Goal: Task Accomplishment & Management: Use online tool/utility

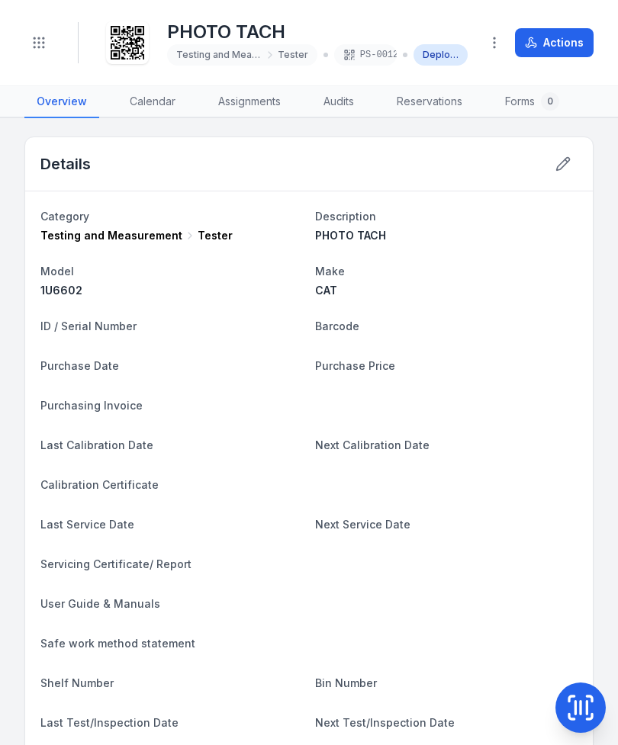
click at [34, 41] on icon "Toggle navigation" at bounding box center [38, 42] width 15 height 15
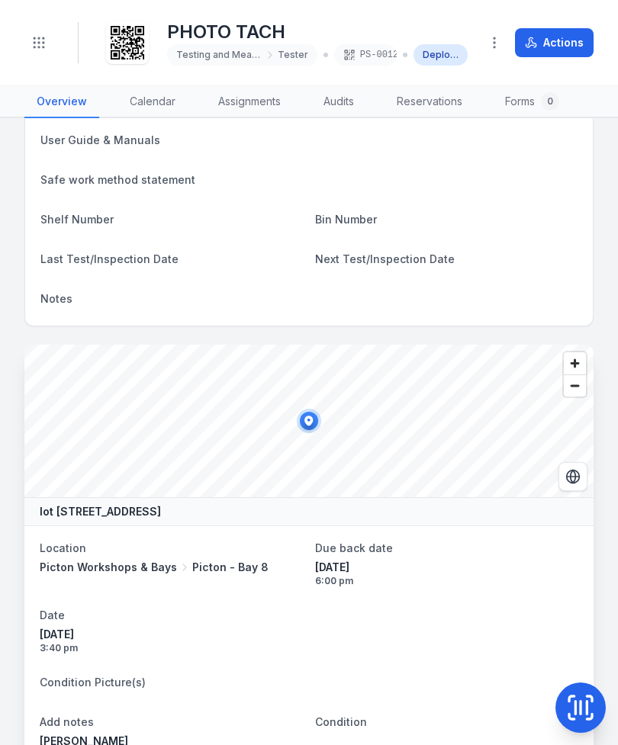
scroll to position [465, 0]
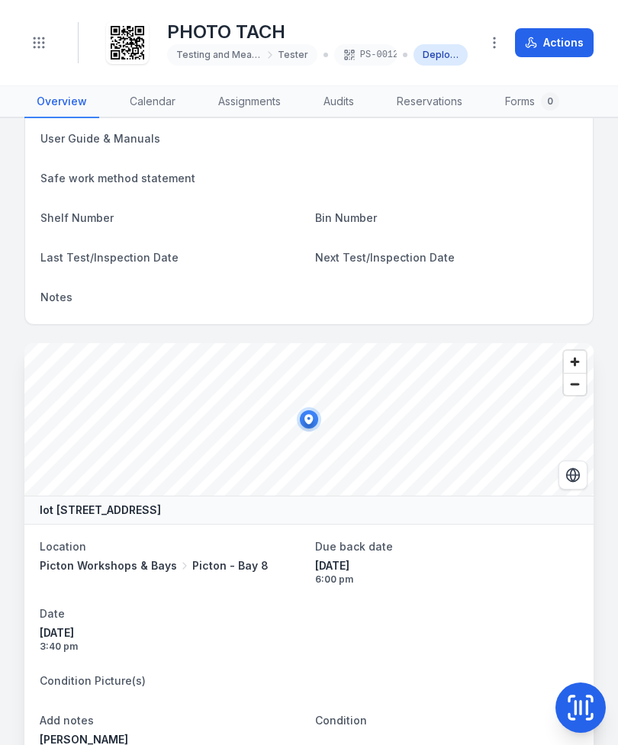
click at [571, 705] on icon at bounding box center [580, 708] width 31 height 31
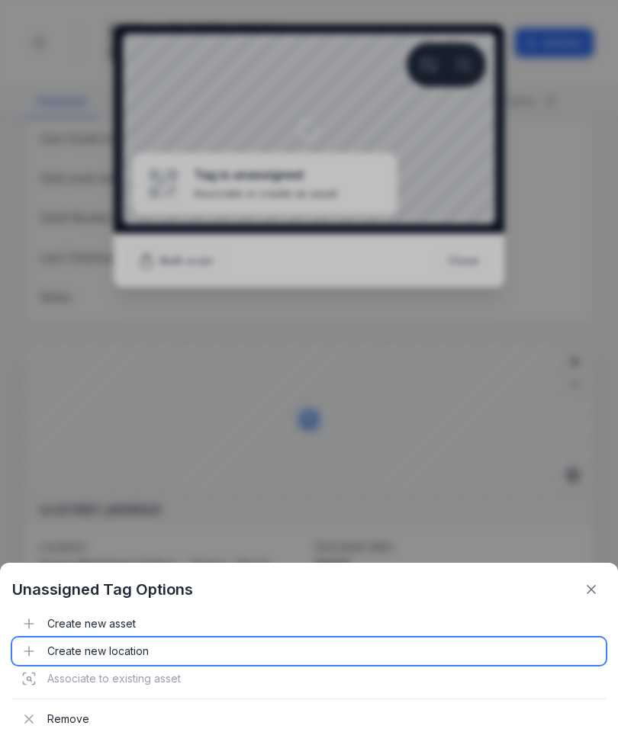
click at [112, 640] on div "Create new location" at bounding box center [308, 651] width 593 height 27
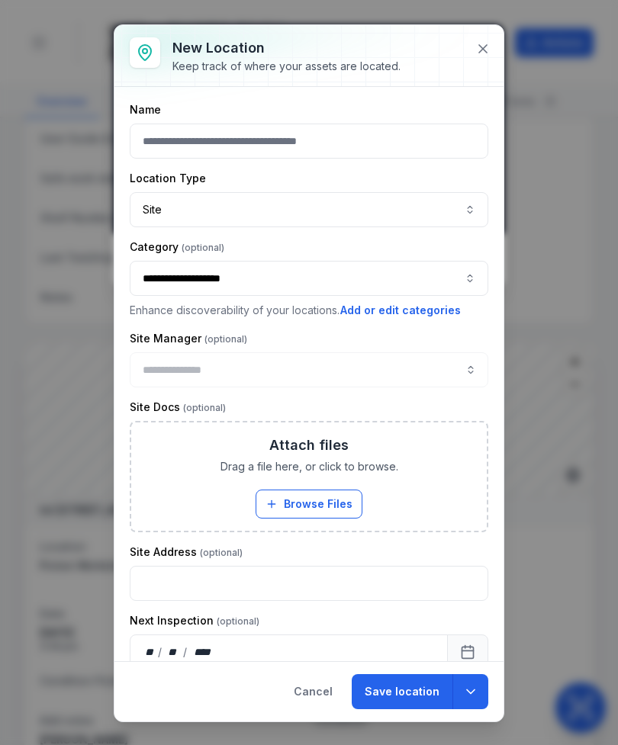
click at [473, 63] on div at bounding box center [308, 55] width 389 height 61
click at [469, 67] on div at bounding box center [308, 55] width 389 height 61
click at [479, 47] on icon at bounding box center [482, 48] width 15 height 15
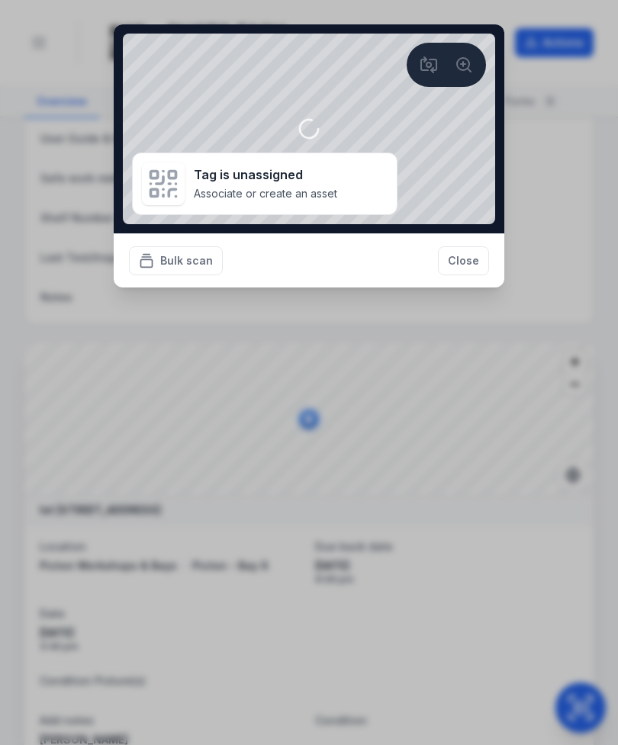
click at [461, 271] on button "Close" at bounding box center [463, 260] width 51 height 29
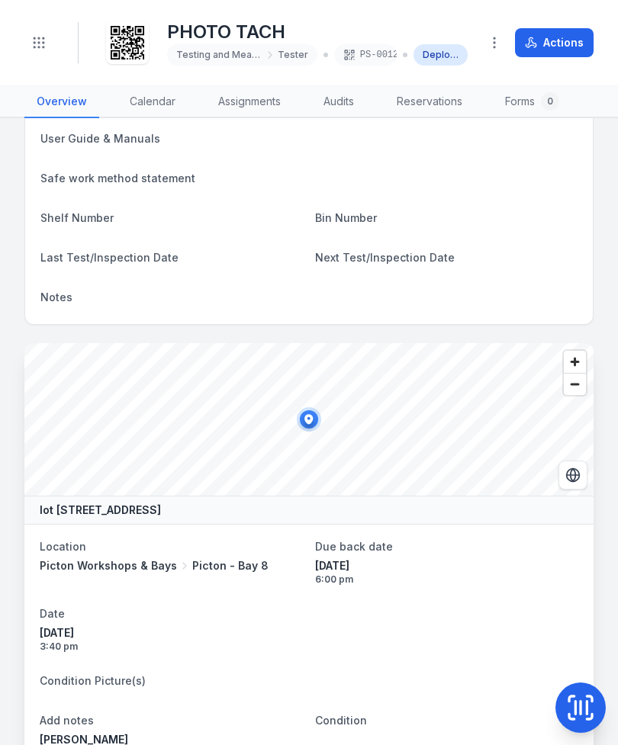
click at [577, 697] on icon at bounding box center [580, 708] width 31 height 31
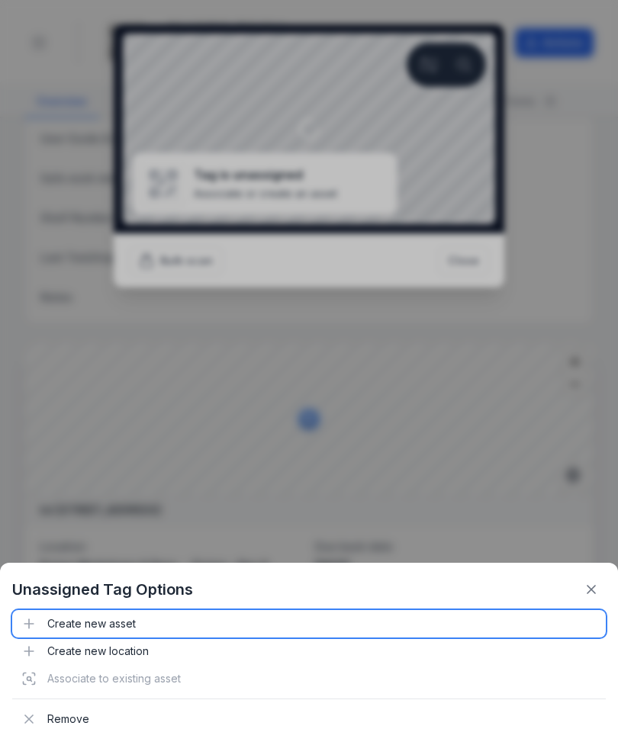
click at [88, 629] on div "Create new asset" at bounding box center [308, 623] width 593 height 27
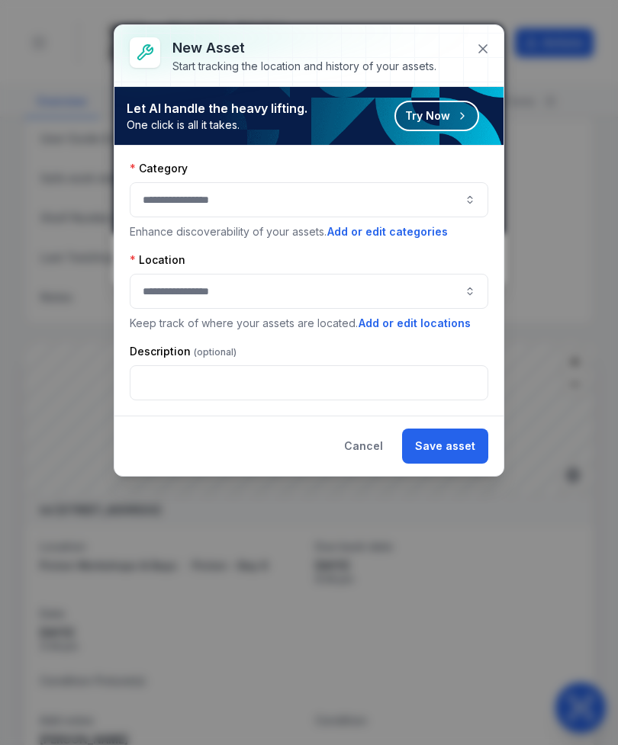
click at [353, 206] on button "button" at bounding box center [309, 199] width 359 height 35
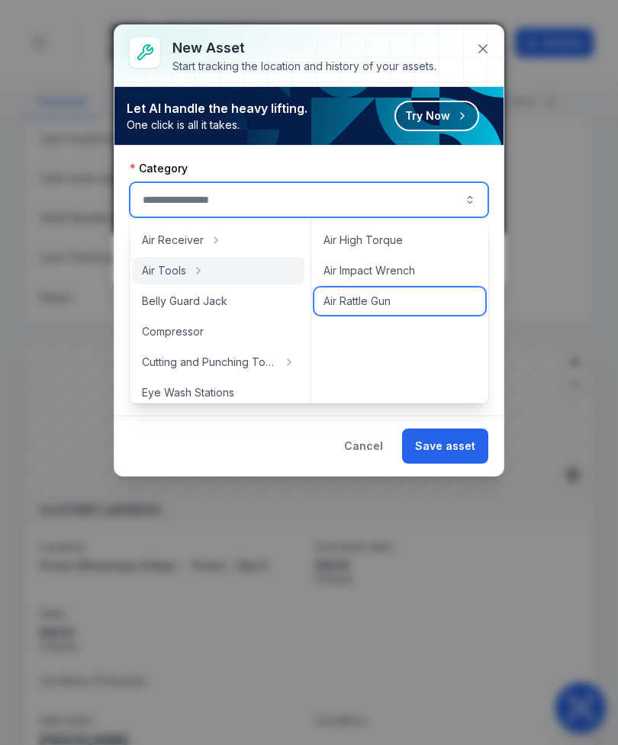
click at [388, 309] on div "Air Rattle Gun" at bounding box center [399, 301] width 171 height 27
type input "**********"
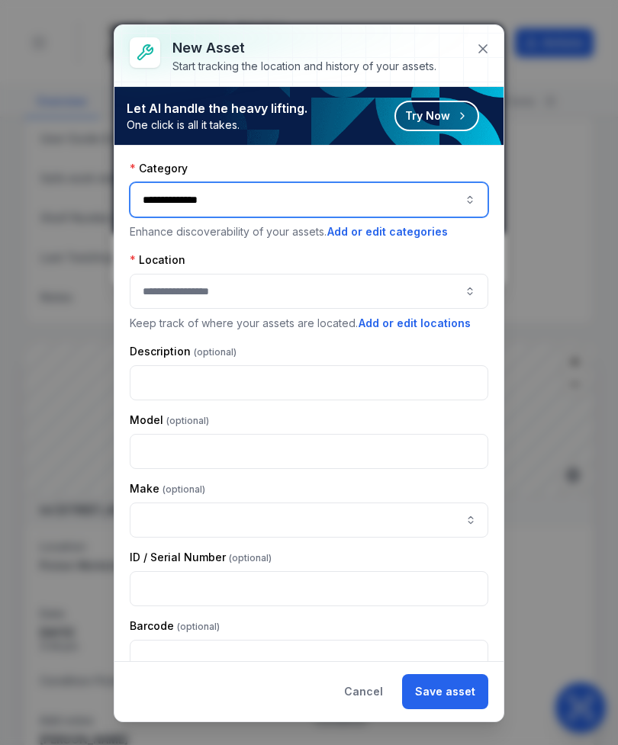
click at [402, 301] on button "button" at bounding box center [309, 291] width 359 height 35
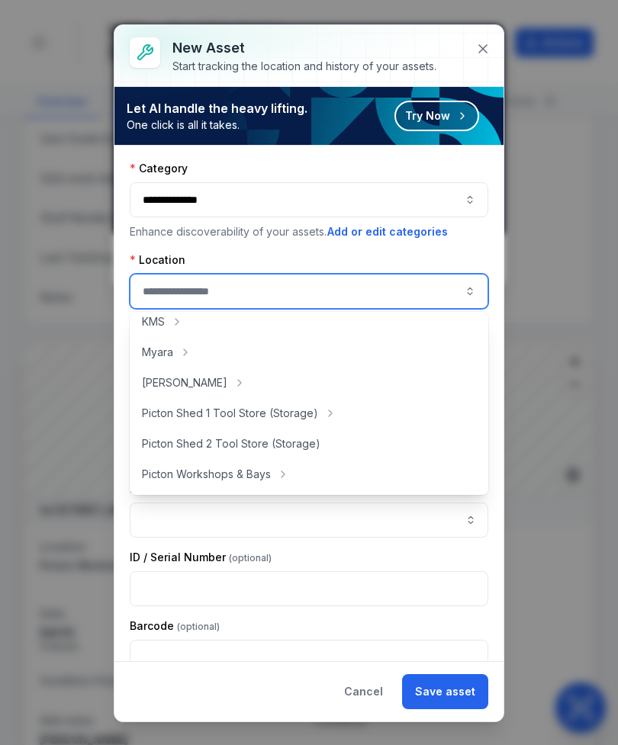
scroll to position [246, 0]
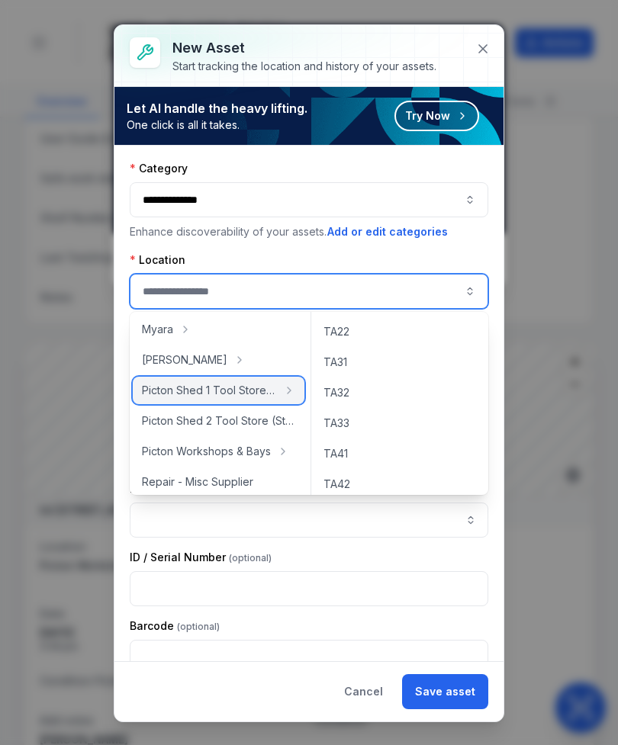
click at [253, 389] on span "Picton Shed 1 Tool Store (Storage)" at bounding box center [209, 390] width 135 height 15
type input "**********"
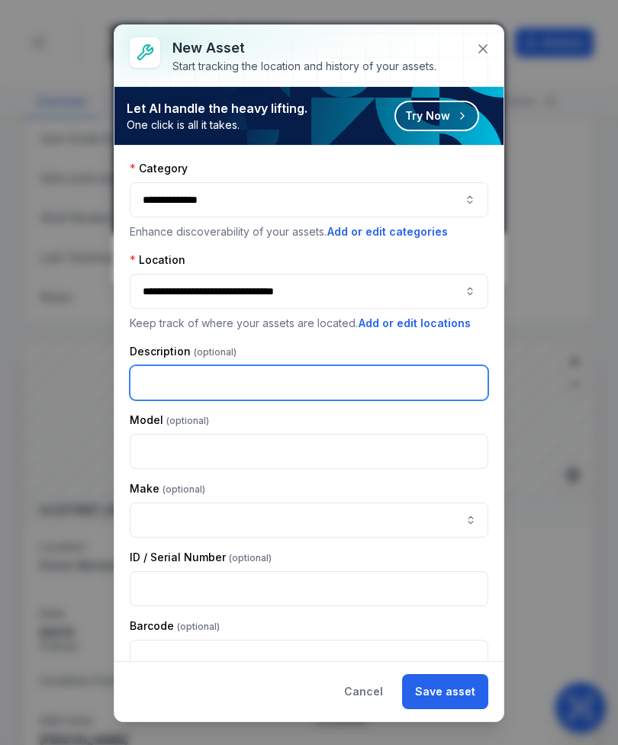
click at [154, 387] on input "text" at bounding box center [309, 382] width 359 height 35
type input "**********"
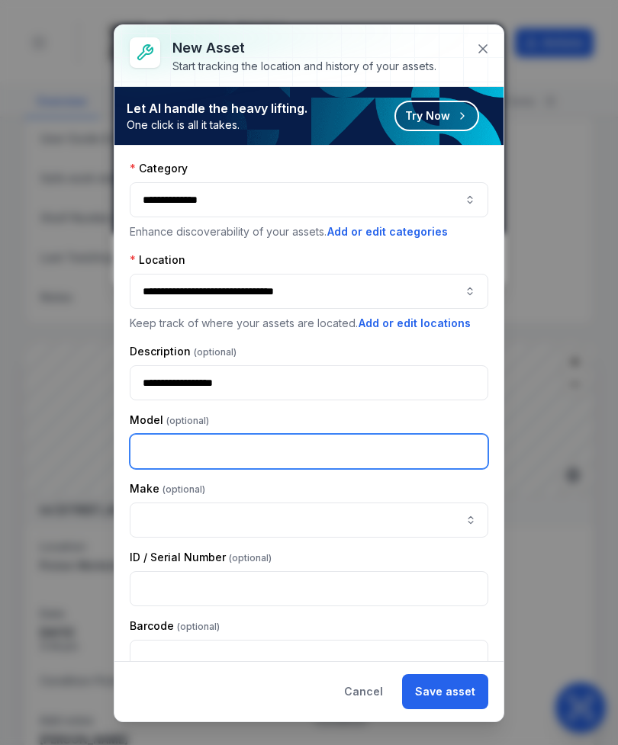
click at [154, 448] on input "text" at bounding box center [309, 451] width 359 height 35
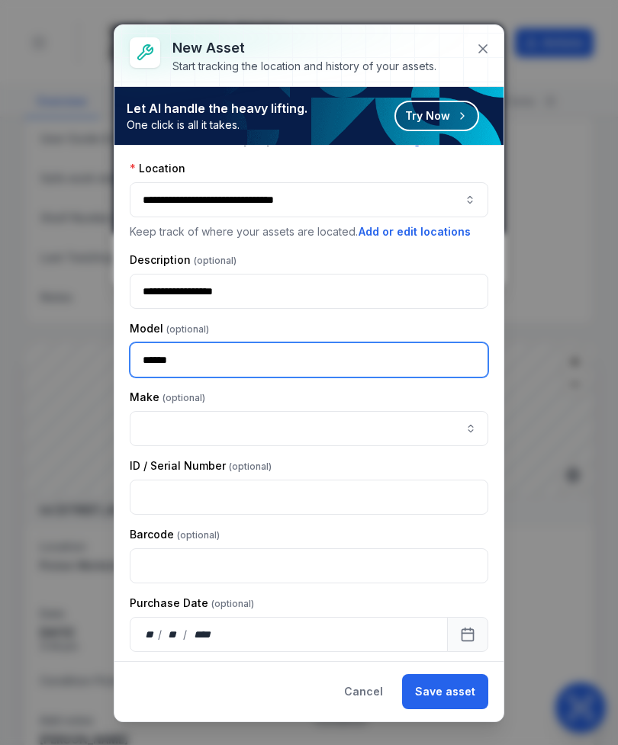
scroll to position [101, 0]
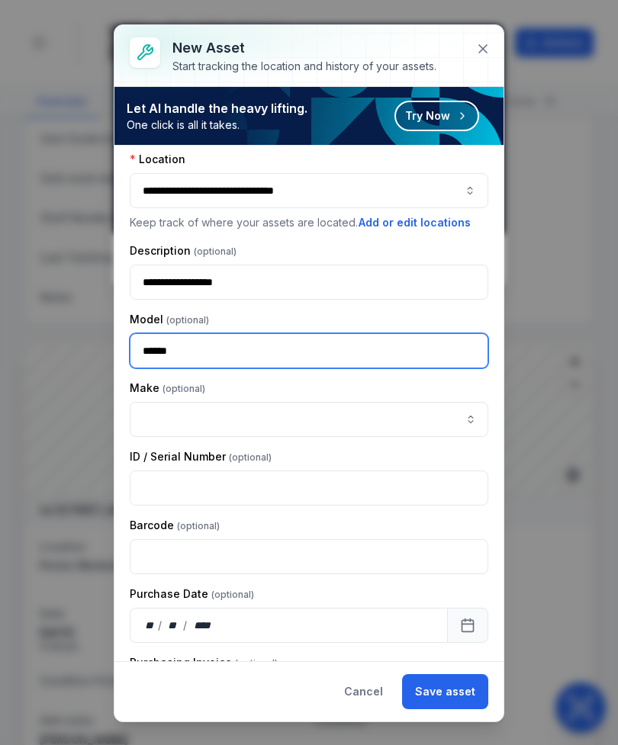
type input "******"
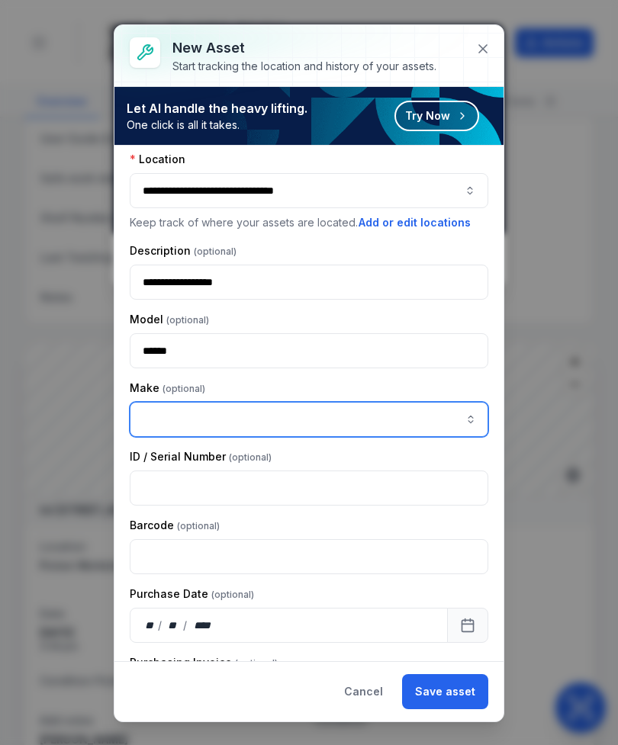
click at [360, 414] on input "asset-add:cf[ca1b6296-9635-4ae3-ae60-00faad6de89d]-label" at bounding box center [309, 419] width 359 height 35
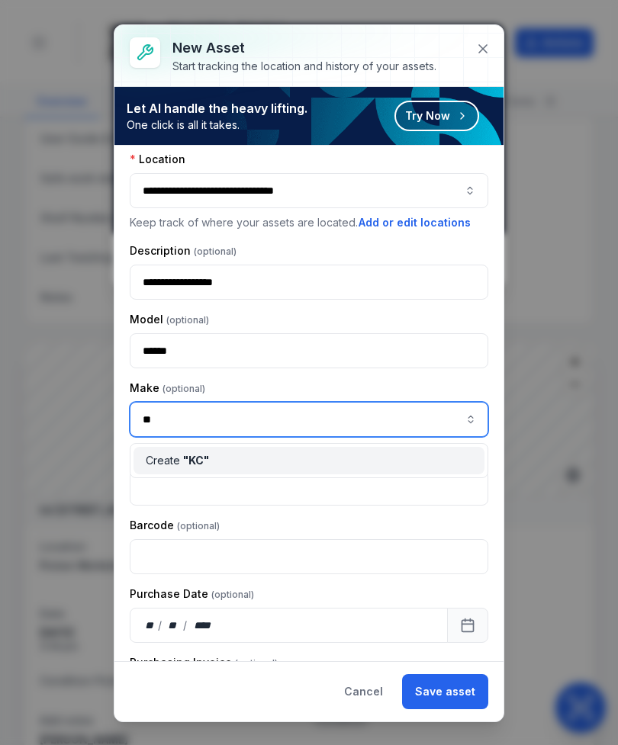
click at [198, 464] on span "" KC "" at bounding box center [196, 460] width 26 height 13
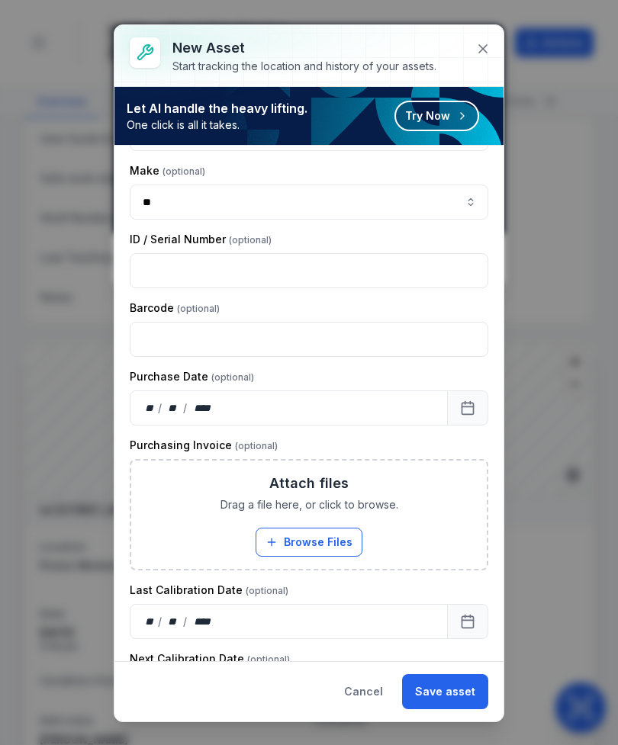
scroll to position [319, 0]
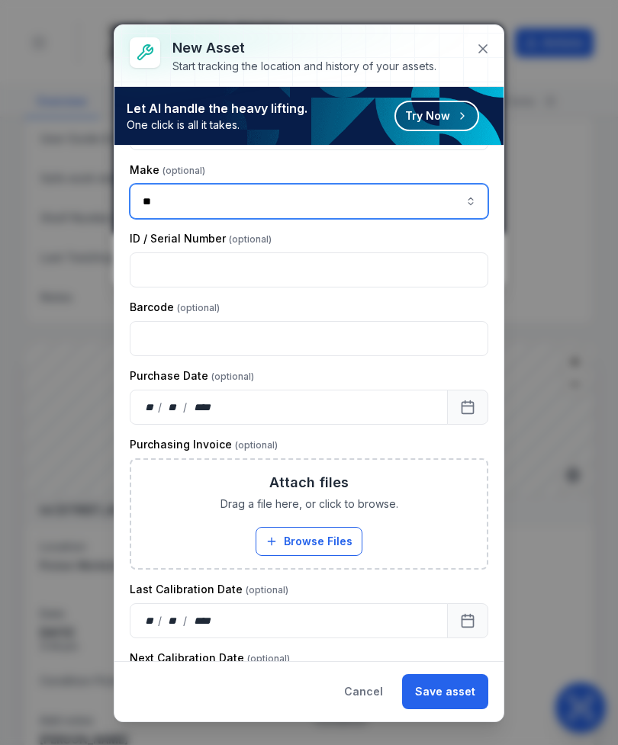
type input "**"
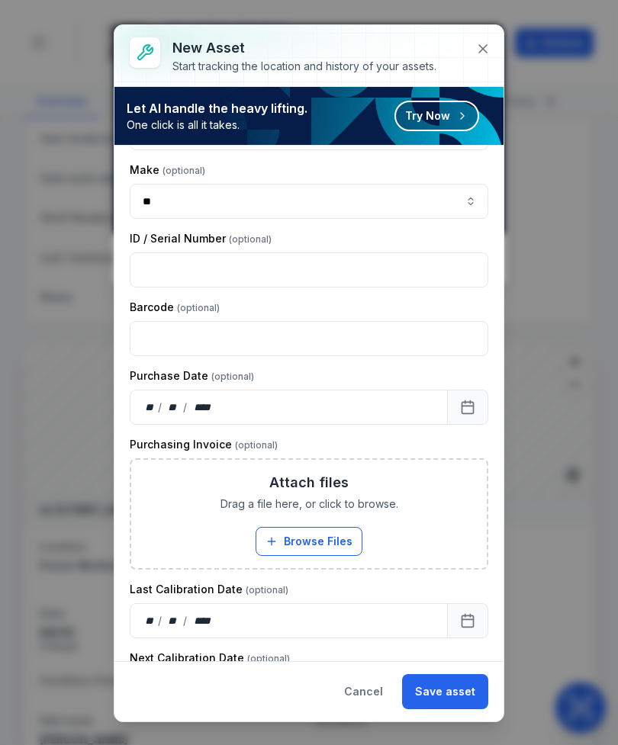
click at [458, 693] on button "Save asset" at bounding box center [445, 691] width 86 height 35
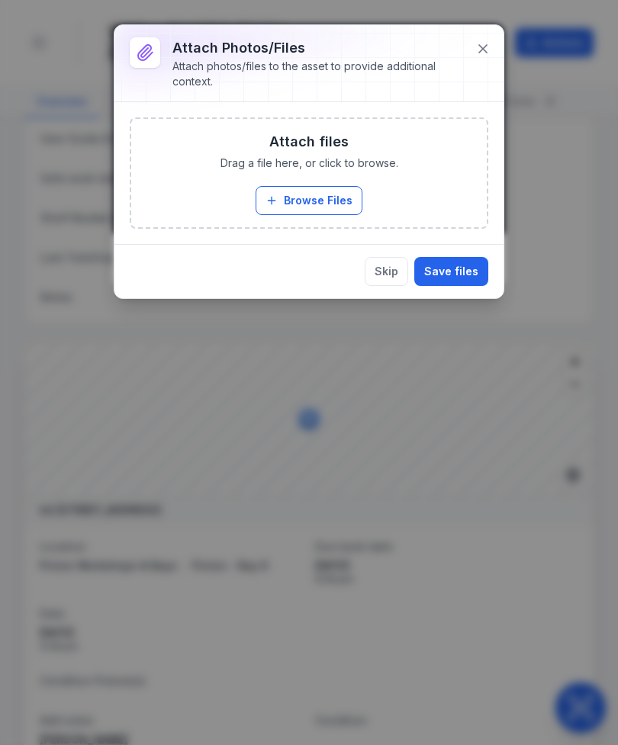
click at [286, 195] on button "Browse Files" at bounding box center [309, 200] width 107 height 29
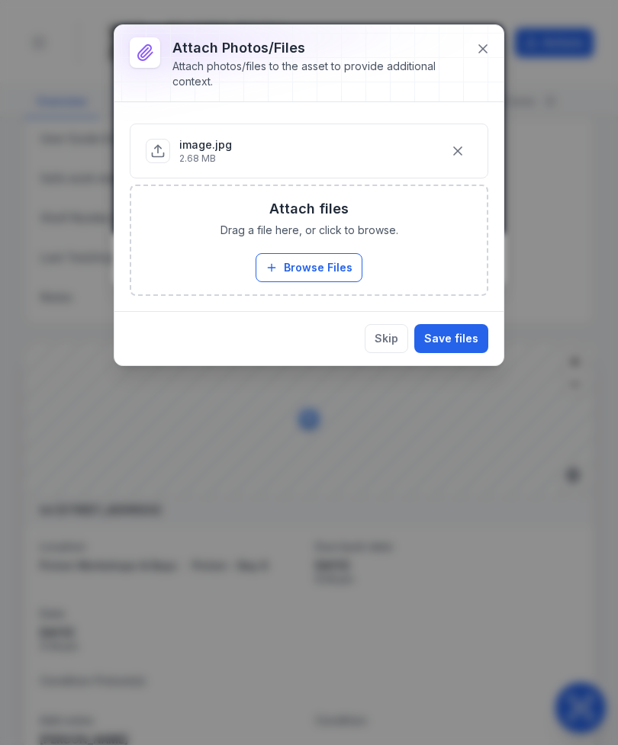
click at [463, 333] on button "Save files" at bounding box center [451, 338] width 74 height 29
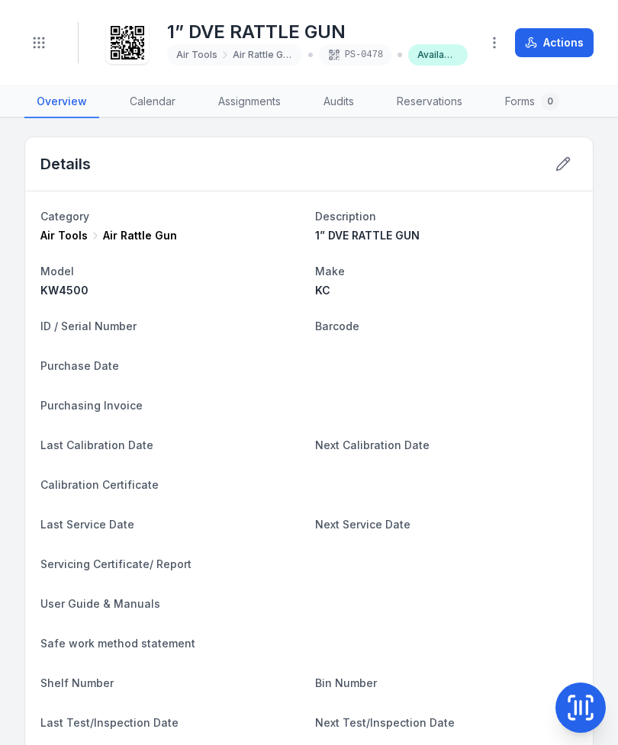
click at [581, 711] on icon at bounding box center [581, 708] width 0 height 13
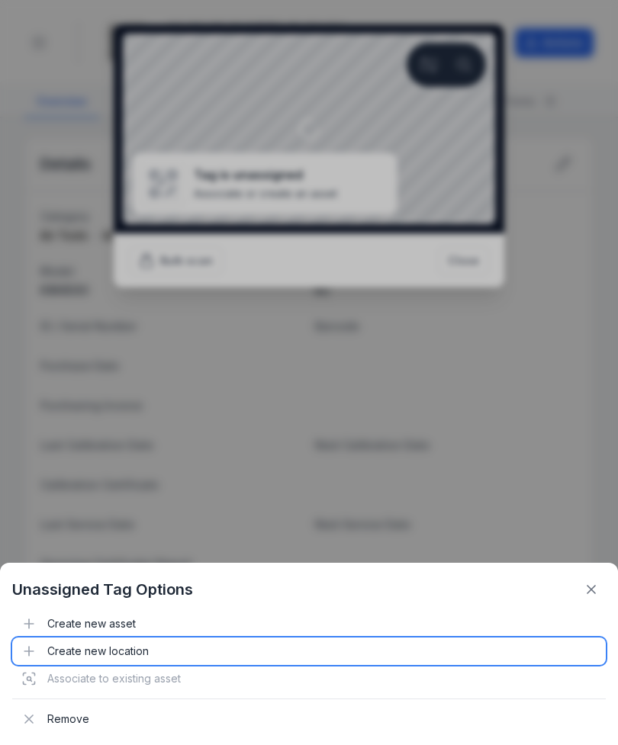
click at [64, 639] on div "Create new location" at bounding box center [308, 651] width 593 height 27
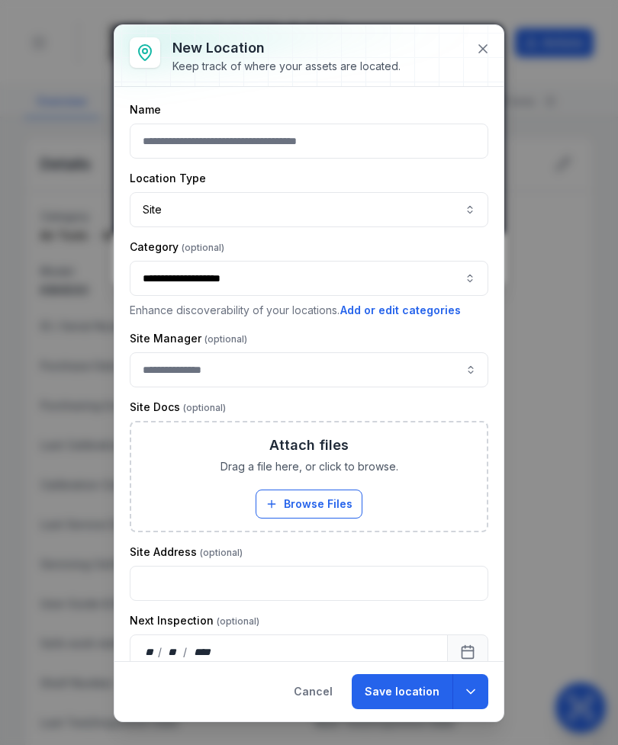
click at [488, 50] on icon at bounding box center [482, 48] width 15 height 15
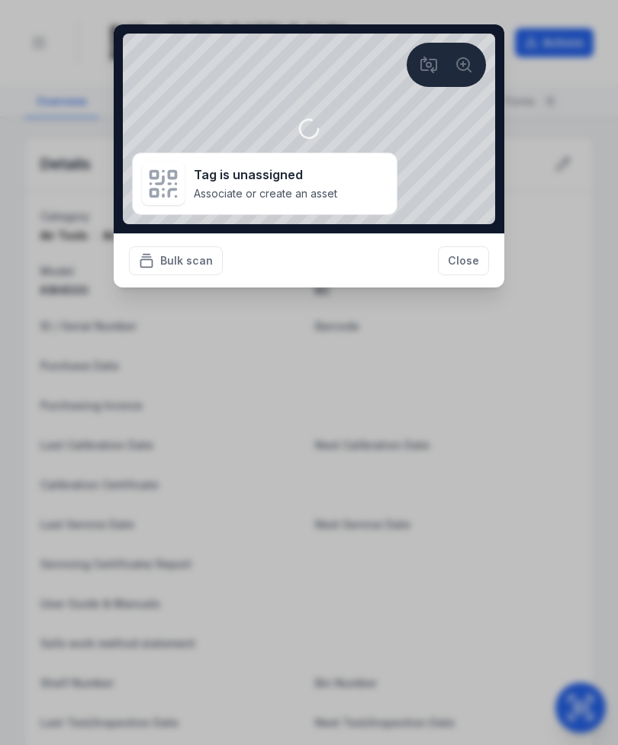
click at [474, 269] on button "Close" at bounding box center [463, 260] width 51 height 29
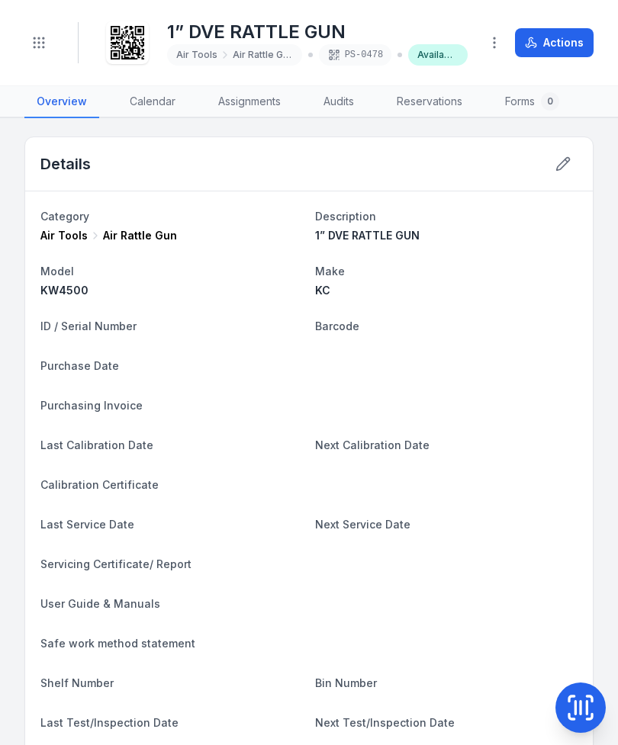
click at [577, 696] on icon at bounding box center [580, 708] width 31 height 31
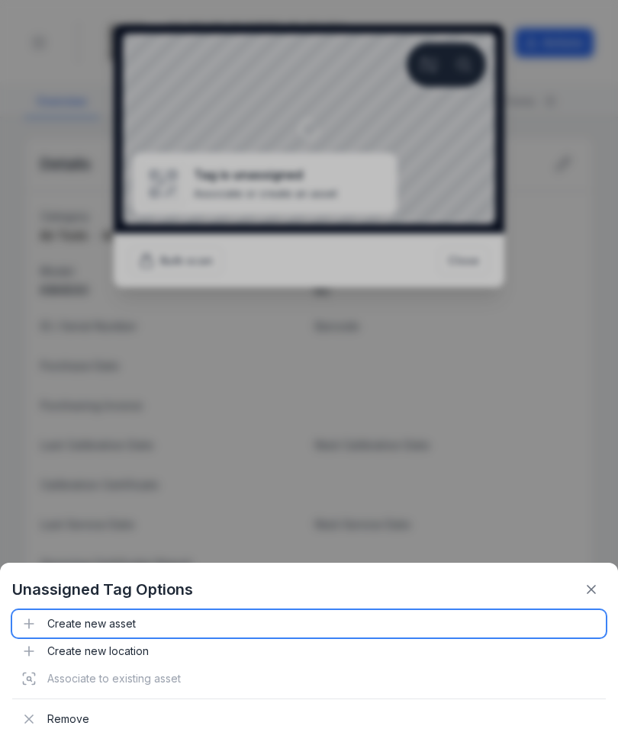
click at [118, 621] on div "Create new asset" at bounding box center [308, 623] width 593 height 27
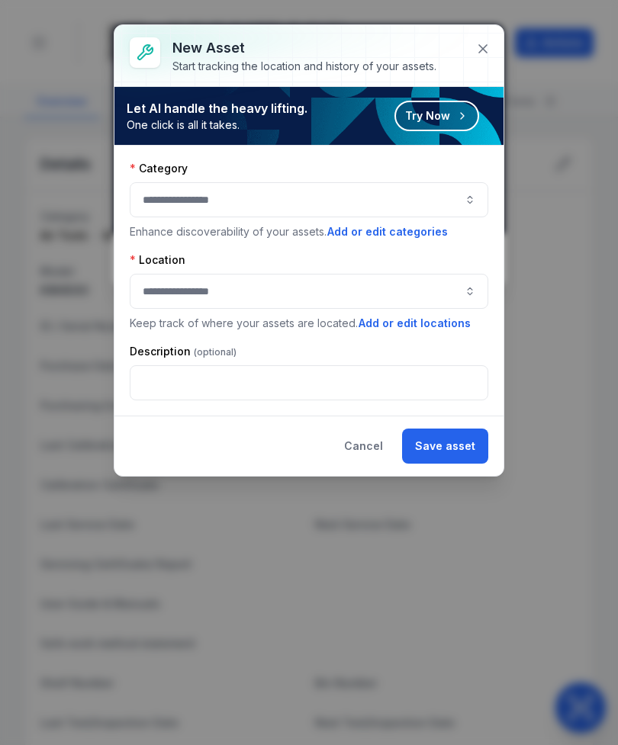
click at [327, 198] on button "button" at bounding box center [309, 199] width 359 height 35
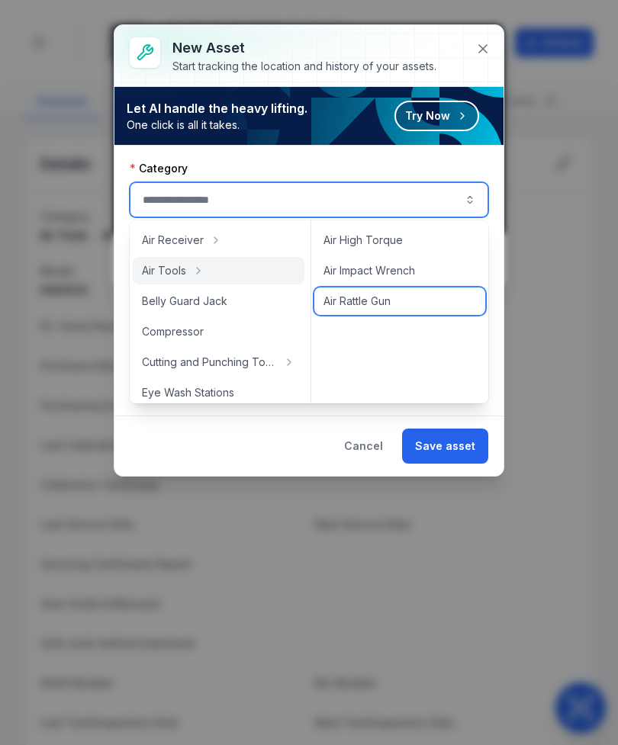
click at [386, 312] on div "Air Rattle Gun" at bounding box center [399, 301] width 171 height 27
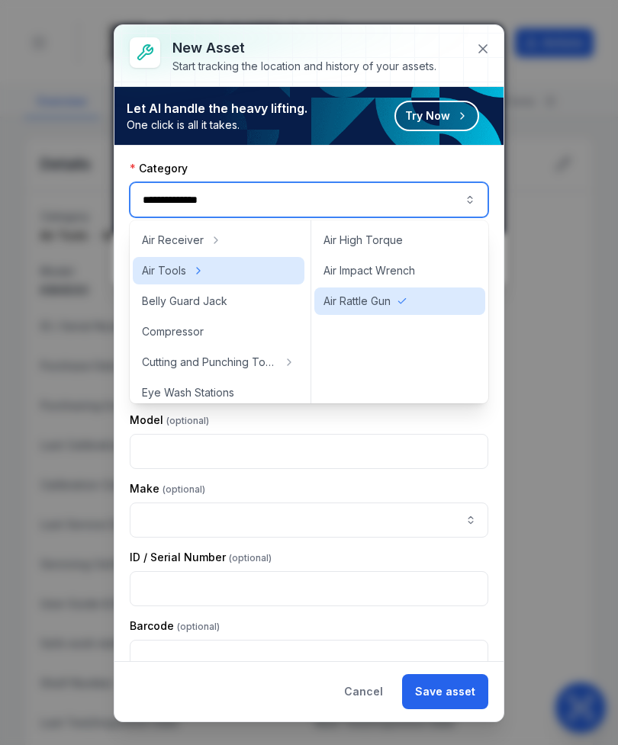
type input "**********"
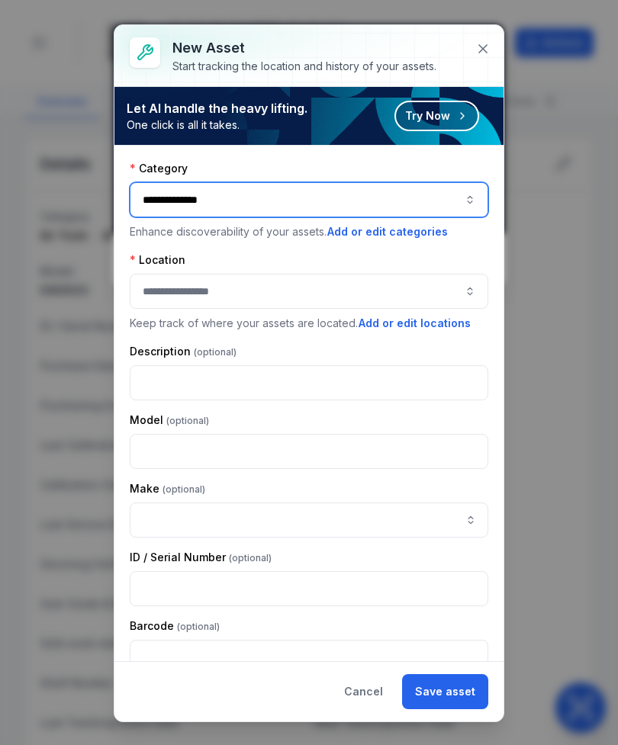
click at [342, 275] on button "button" at bounding box center [309, 291] width 359 height 35
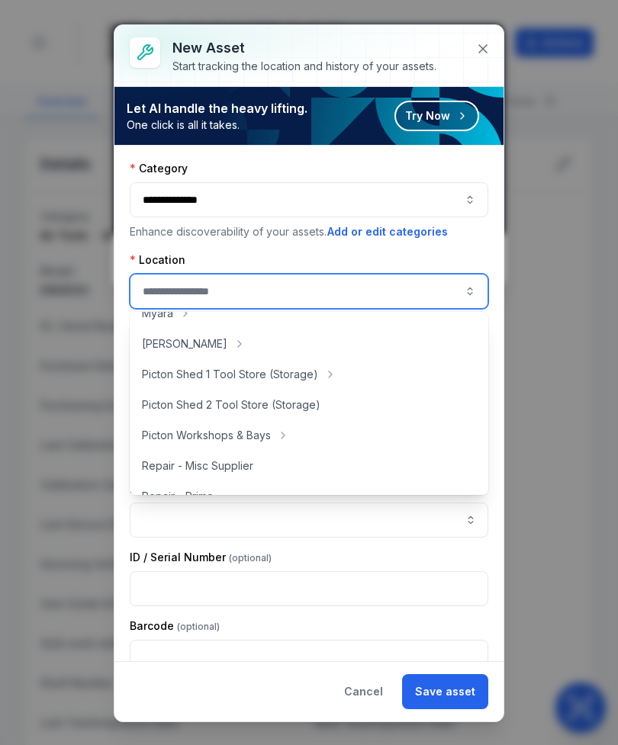
scroll to position [276, 0]
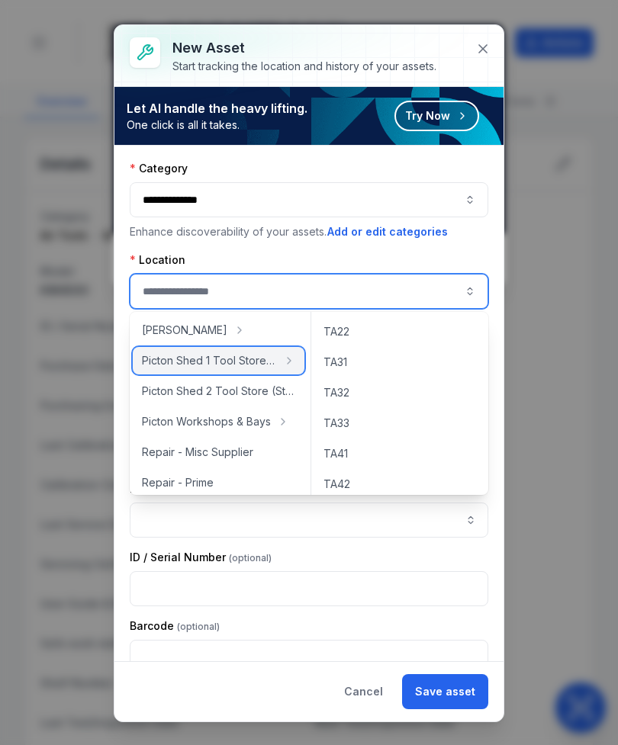
click at [269, 362] on span "Picton Shed 1 Tool Store (Storage)" at bounding box center [209, 360] width 135 height 15
type input "**********"
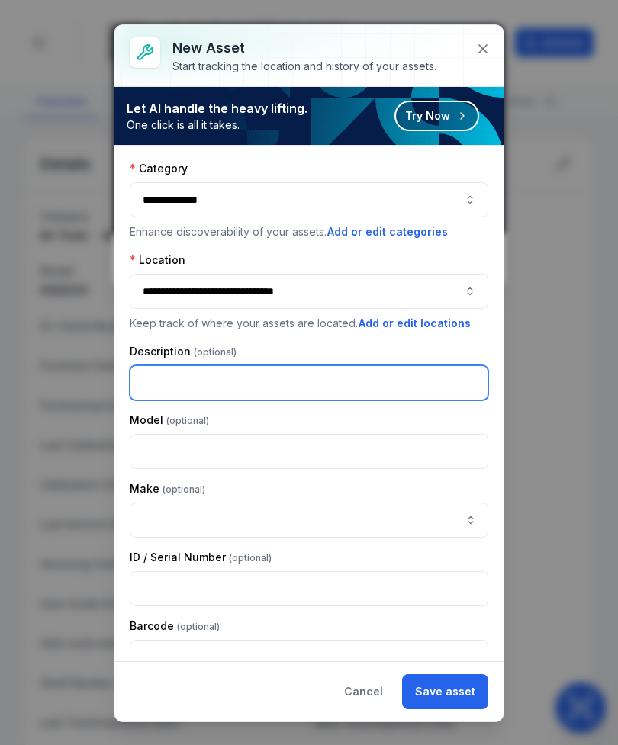
click at [291, 379] on input "text" at bounding box center [309, 382] width 359 height 35
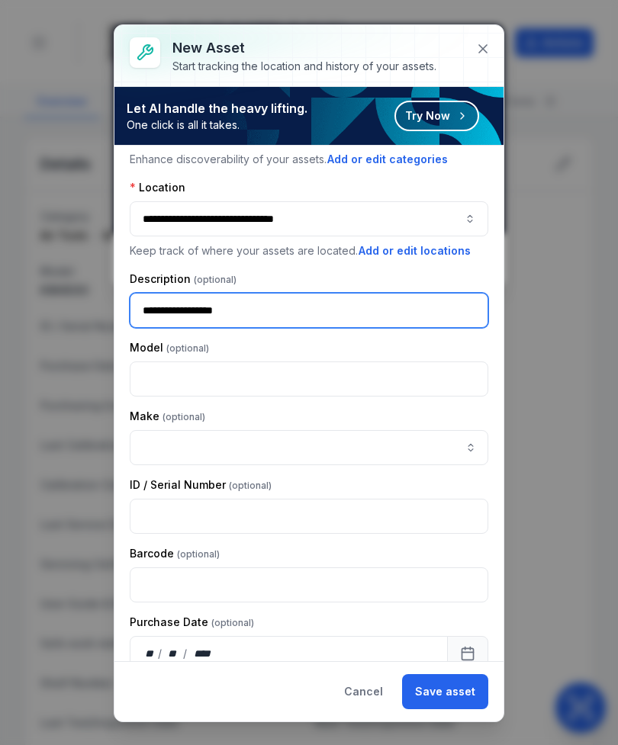
scroll to position [69, 0]
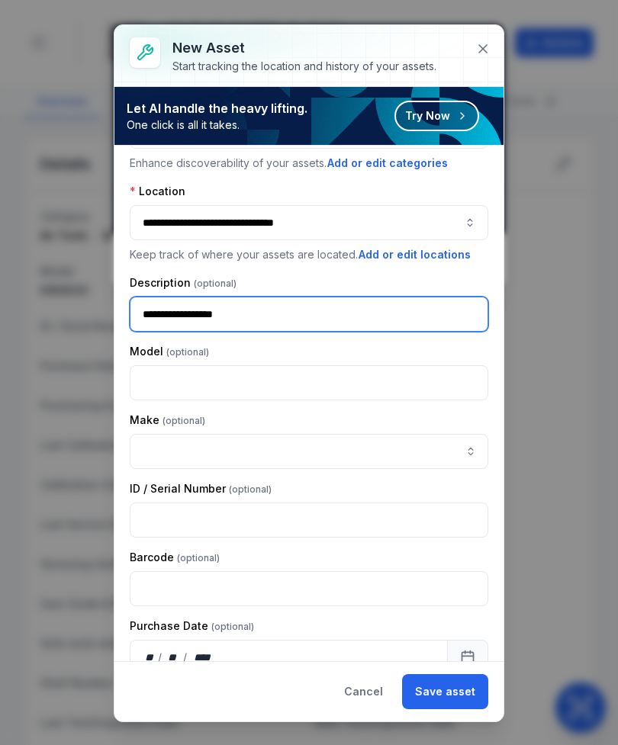
type input "**********"
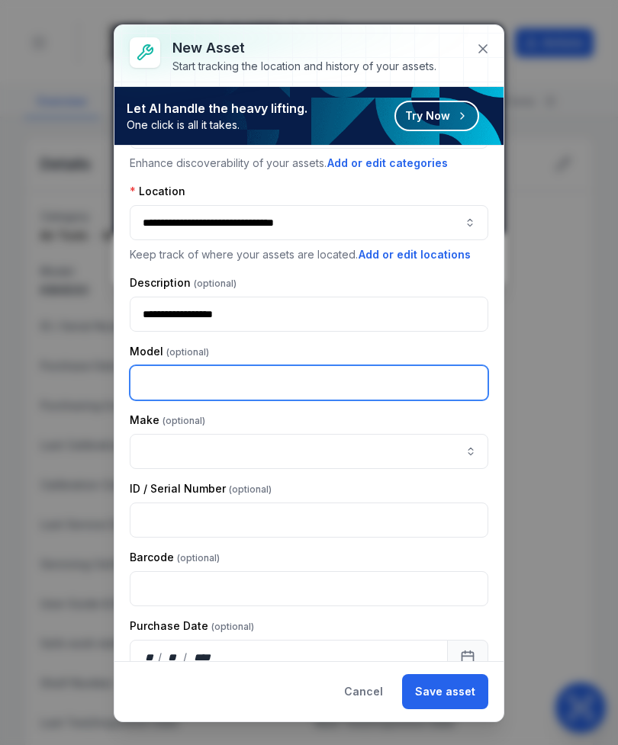
click at [368, 383] on input "text" at bounding box center [309, 382] width 359 height 35
type input "*******"
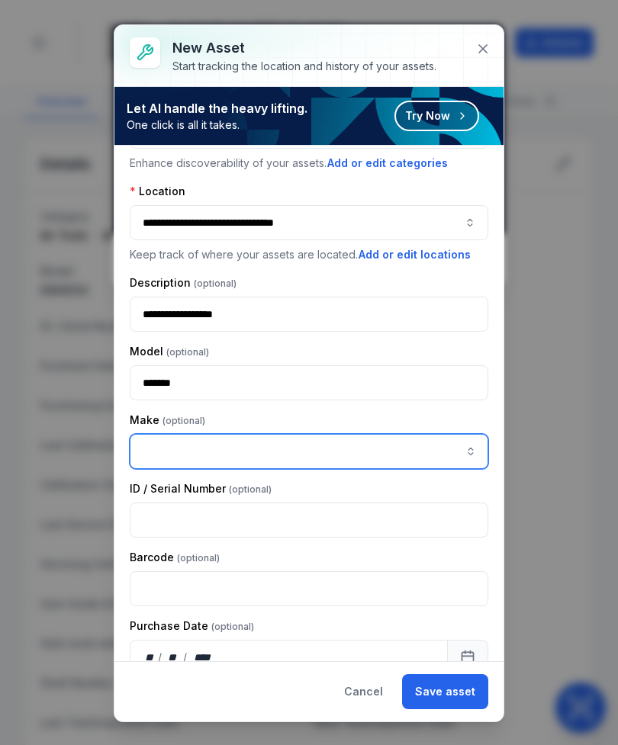
click at [156, 452] on input "asset-add:cf[ca1b6296-9635-4ae3-ae60-00faad6de89d]-label" at bounding box center [309, 451] width 359 height 35
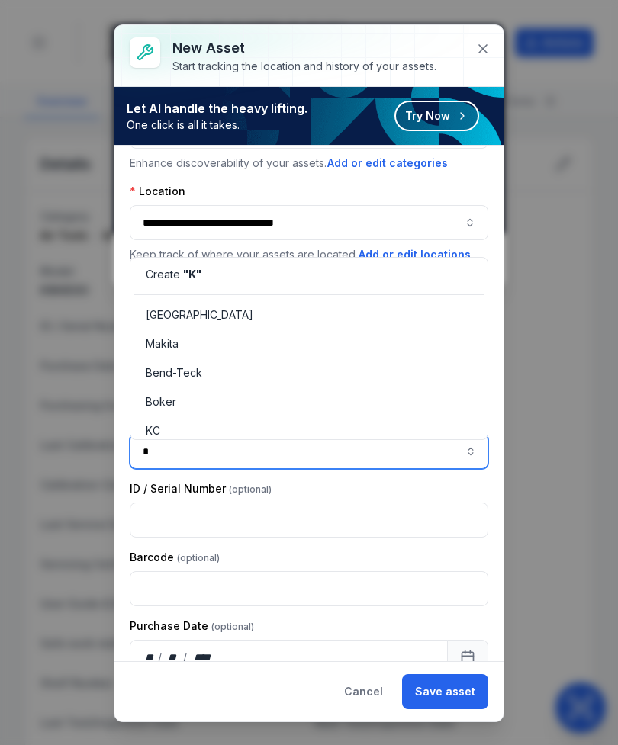
click at [157, 420] on div "KC" at bounding box center [308, 430] width 351 height 27
type input "**"
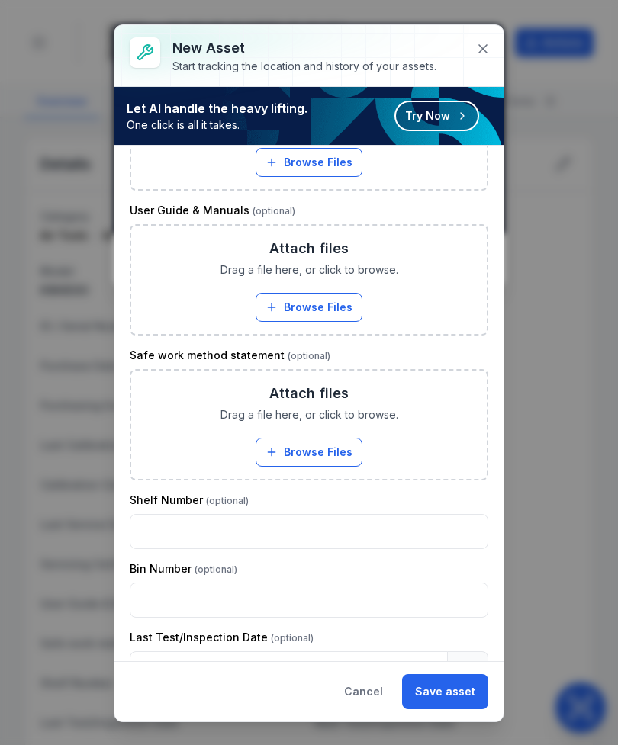
click at [462, 683] on button "Save asset" at bounding box center [445, 691] width 86 height 35
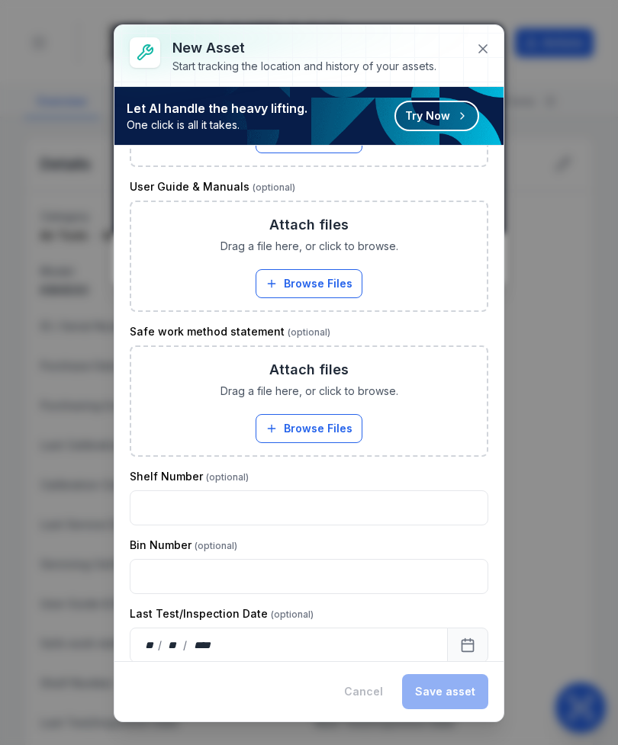
scroll to position [1288, 0]
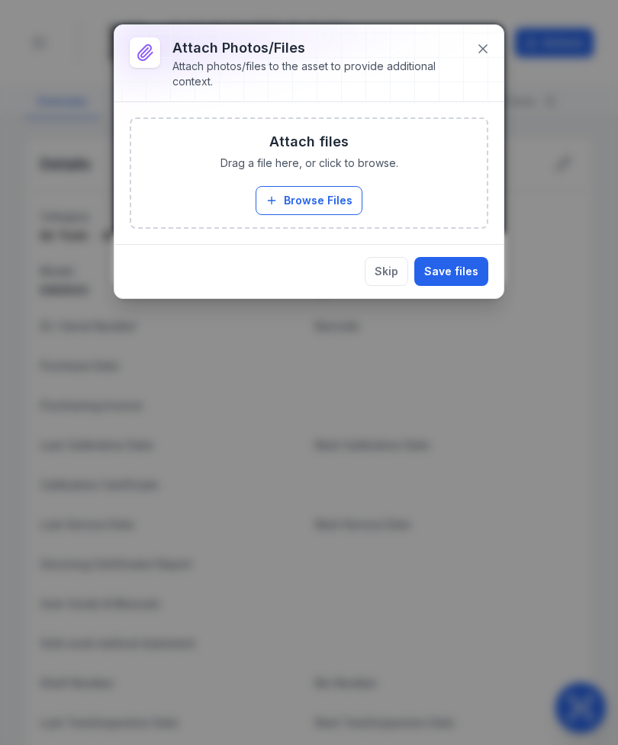
click at [330, 201] on button "Browse Files" at bounding box center [309, 200] width 107 height 29
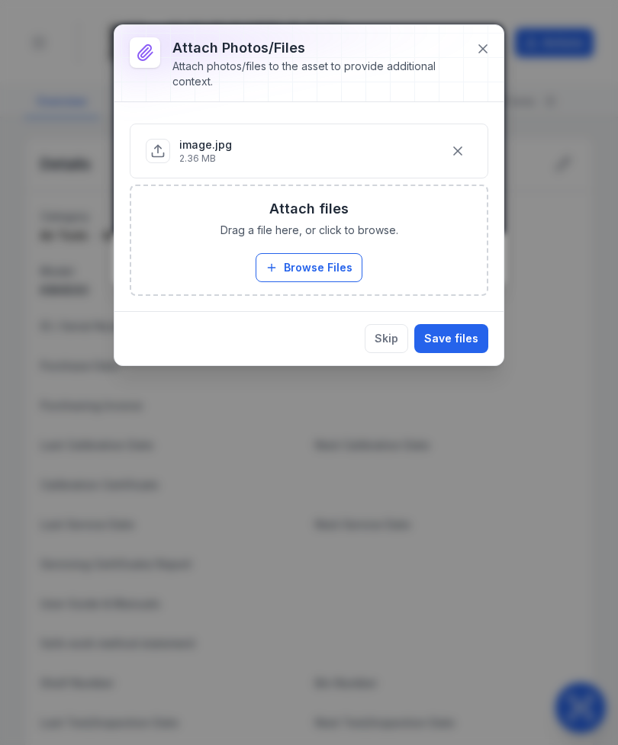
click at [468, 339] on button "Save files" at bounding box center [451, 338] width 74 height 29
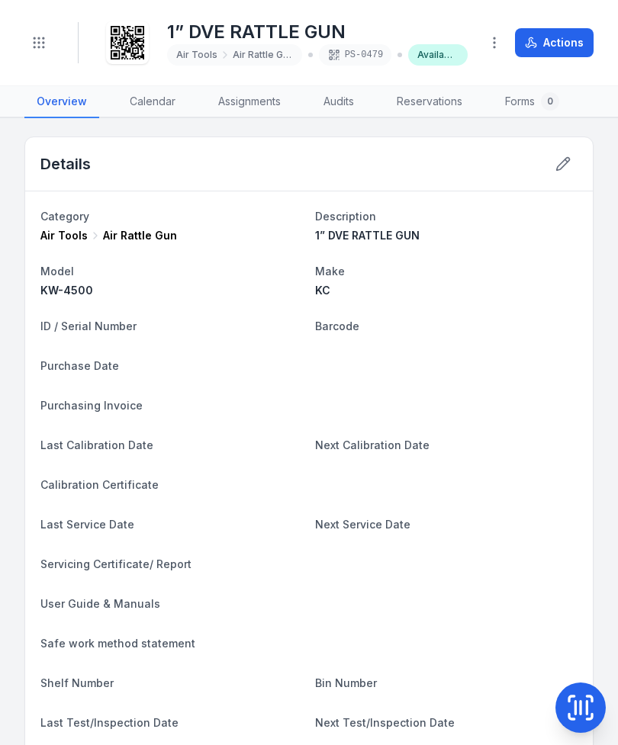
click at [581, 693] on icon at bounding box center [580, 708] width 31 height 31
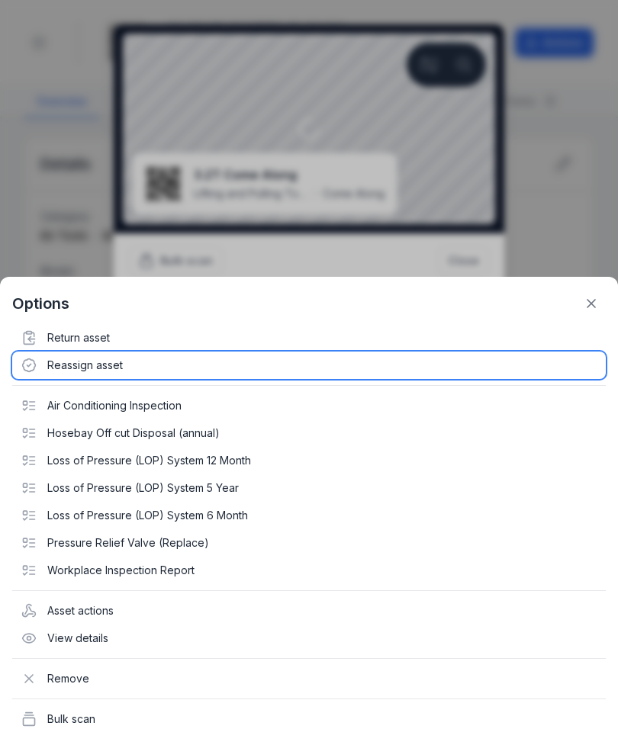
click at [61, 355] on div "Reassign asset" at bounding box center [308, 365] width 593 height 27
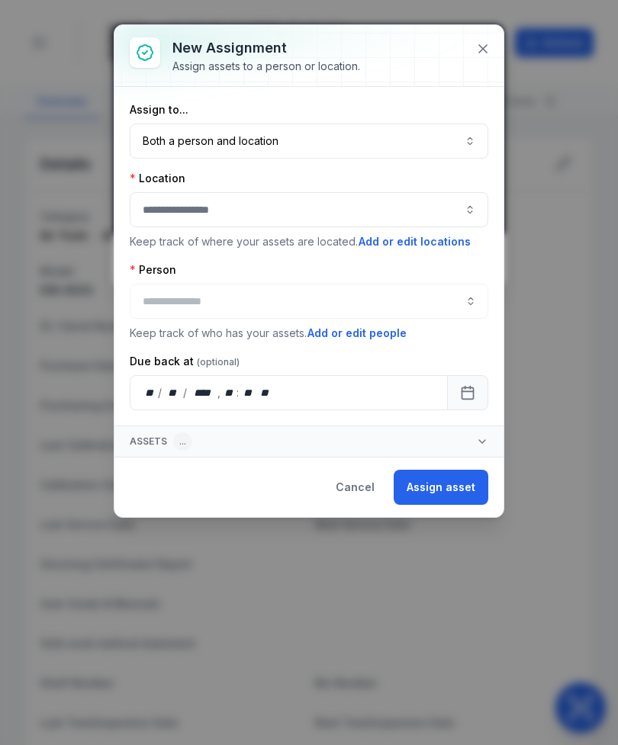
click at [480, 49] on icon at bounding box center [482, 48] width 15 height 15
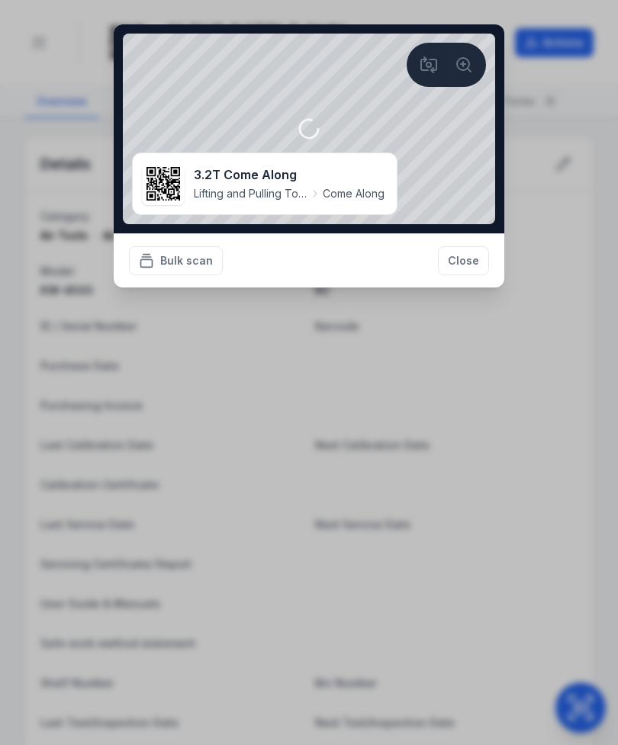
click at [181, 183] on div at bounding box center [163, 183] width 43 height 43
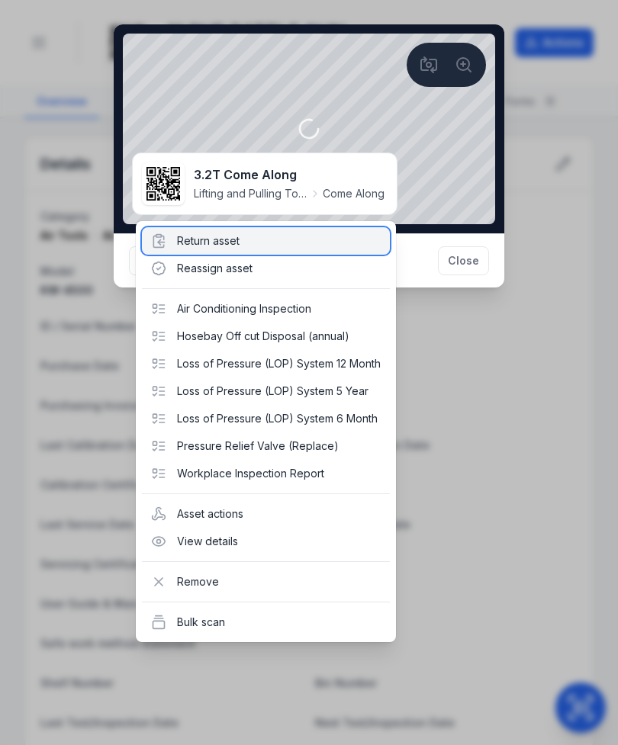
click at [179, 239] on div "Return asset" at bounding box center [266, 240] width 248 height 27
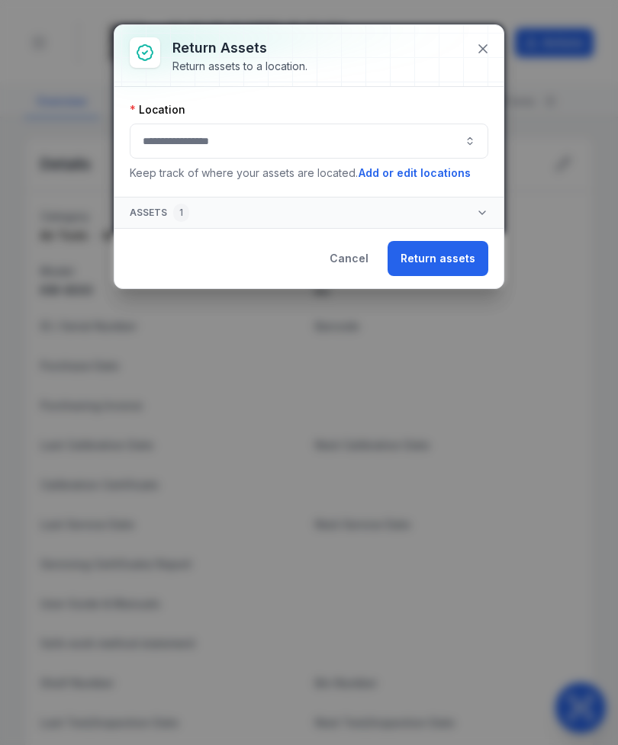
click at [158, 141] on button "button" at bounding box center [309, 141] width 359 height 35
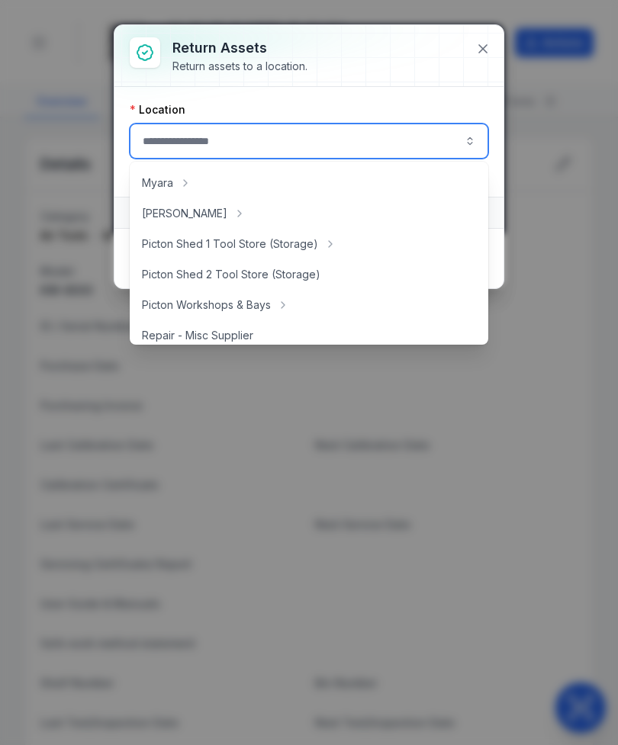
scroll to position [244, 0]
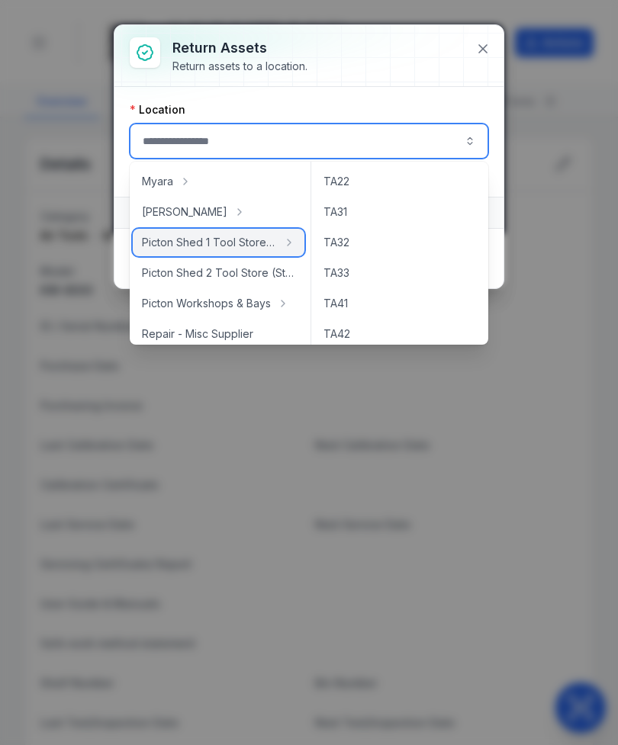
click at [159, 243] on span "Picton Shed 1 Tool Store (Storage)" at bounding box center [209, 242] width 135 height 15
type input "**********"
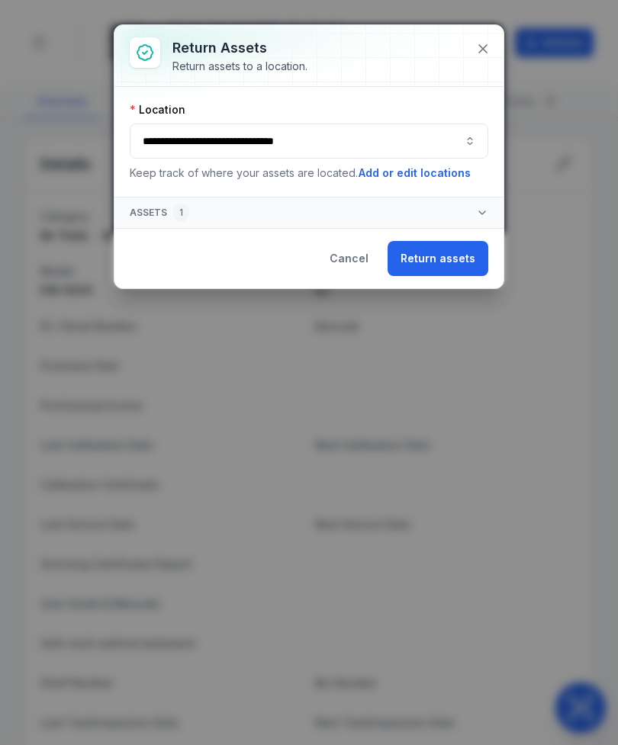
click at [458, 257] on button "Return assets" at bounding box center [438, 258] width 101 height 35
